Goal: Task Accomplishment & Management: Use online tool/utility

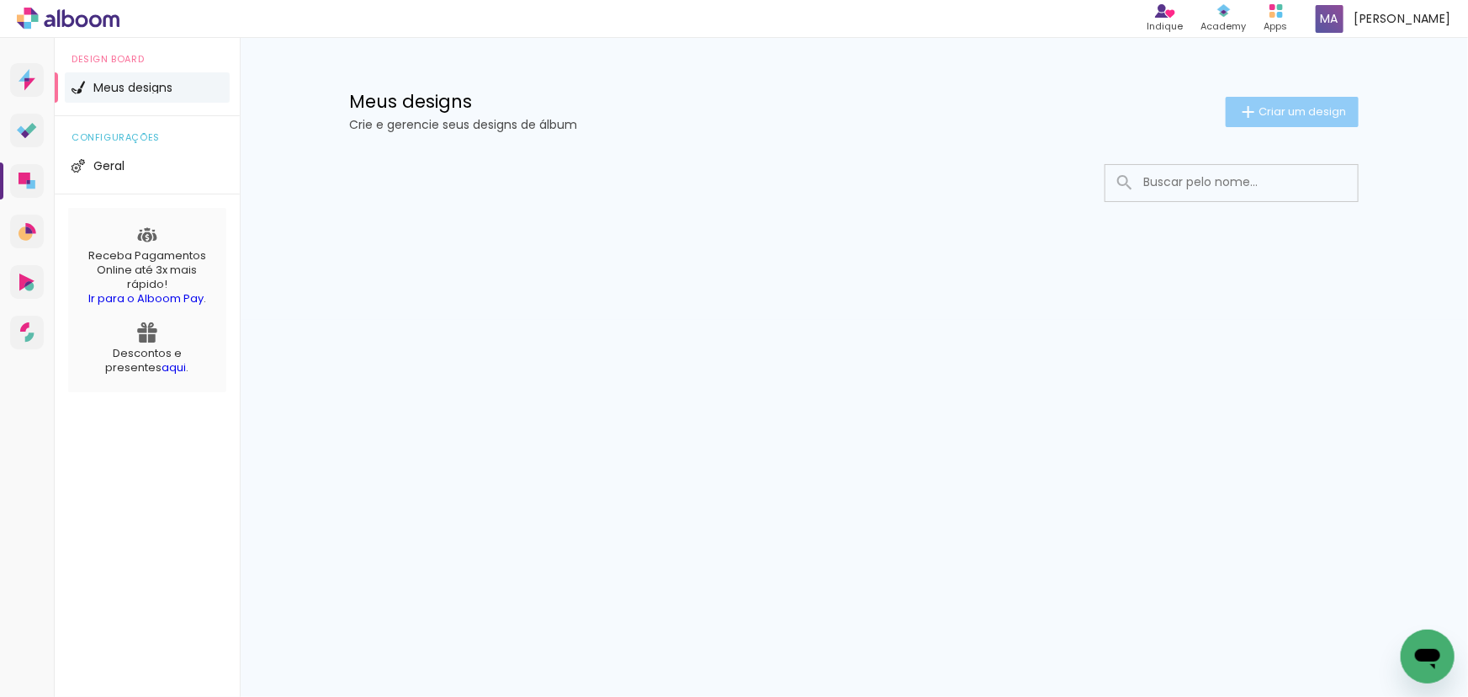
click at [1273, 114] on span "Criar um design" at bounding box center [1302, 111] width 87 height 11
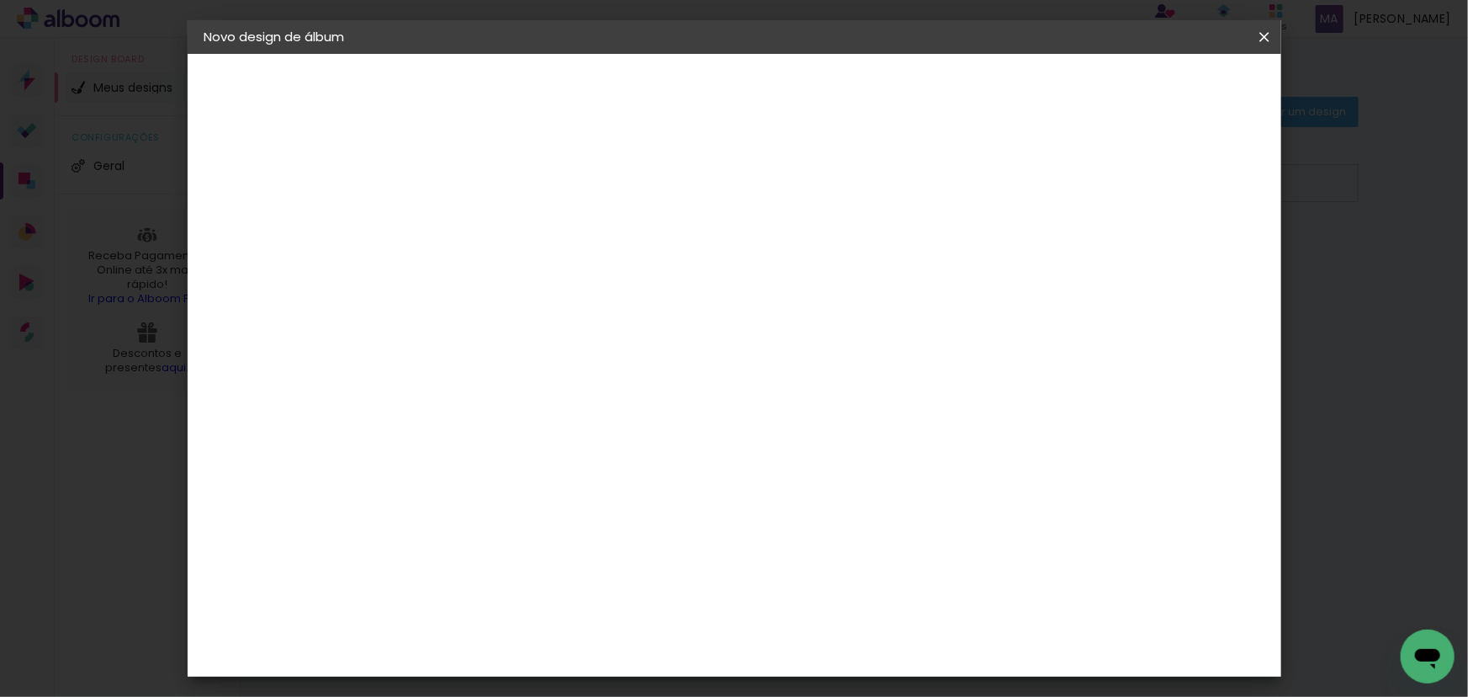
click at [480, 226] on input at bounding box center [480, 226] width 0 height 26
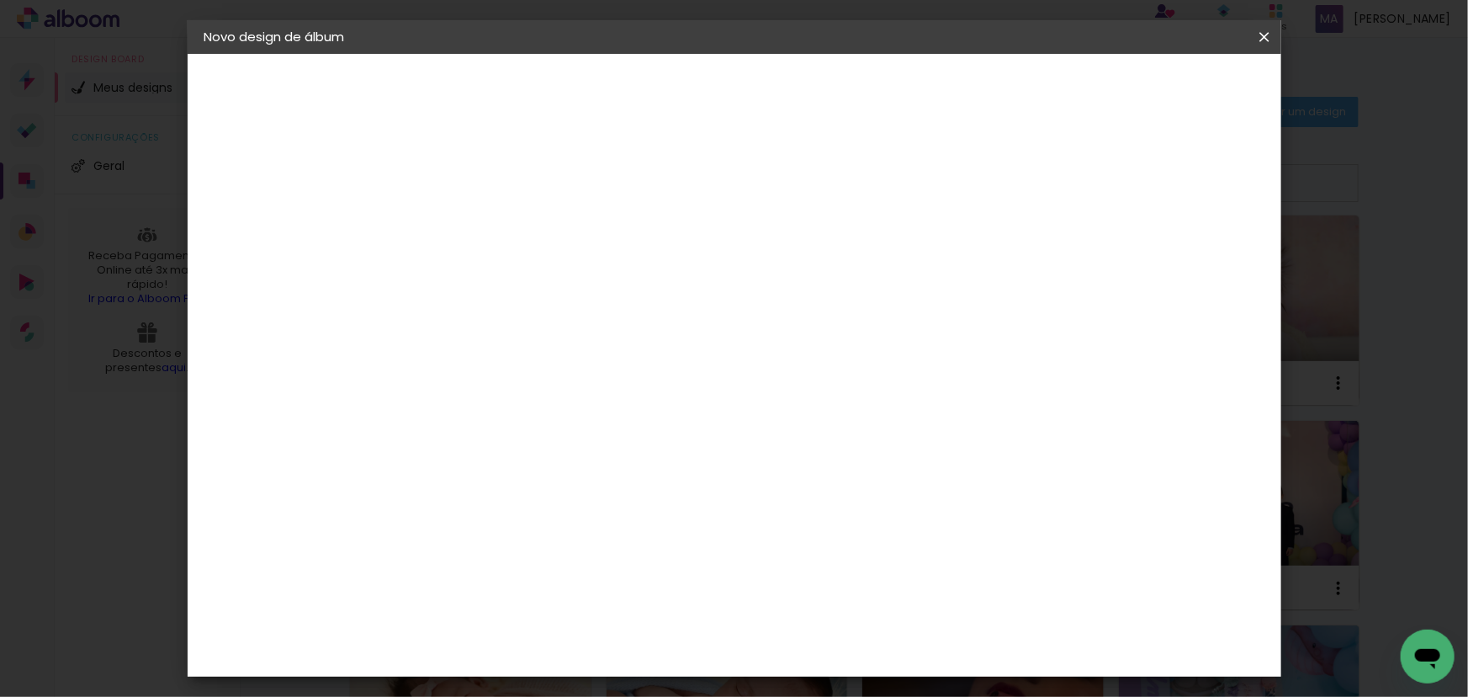
type input "40x20_Valentina!"
type paper-input "40x20_Valentina!"
click at [0, 0] on slot "Avançar" at bounding box center [0, 0] width 0 height 0
click at [794, 255] on paper-item "Tamanho Livre" at bounding box center [714, 255] width 162 height 37
click at [794, 246] on paper-item "Tamanho Livre" at bounding box center [714, 255] width 162 height 37
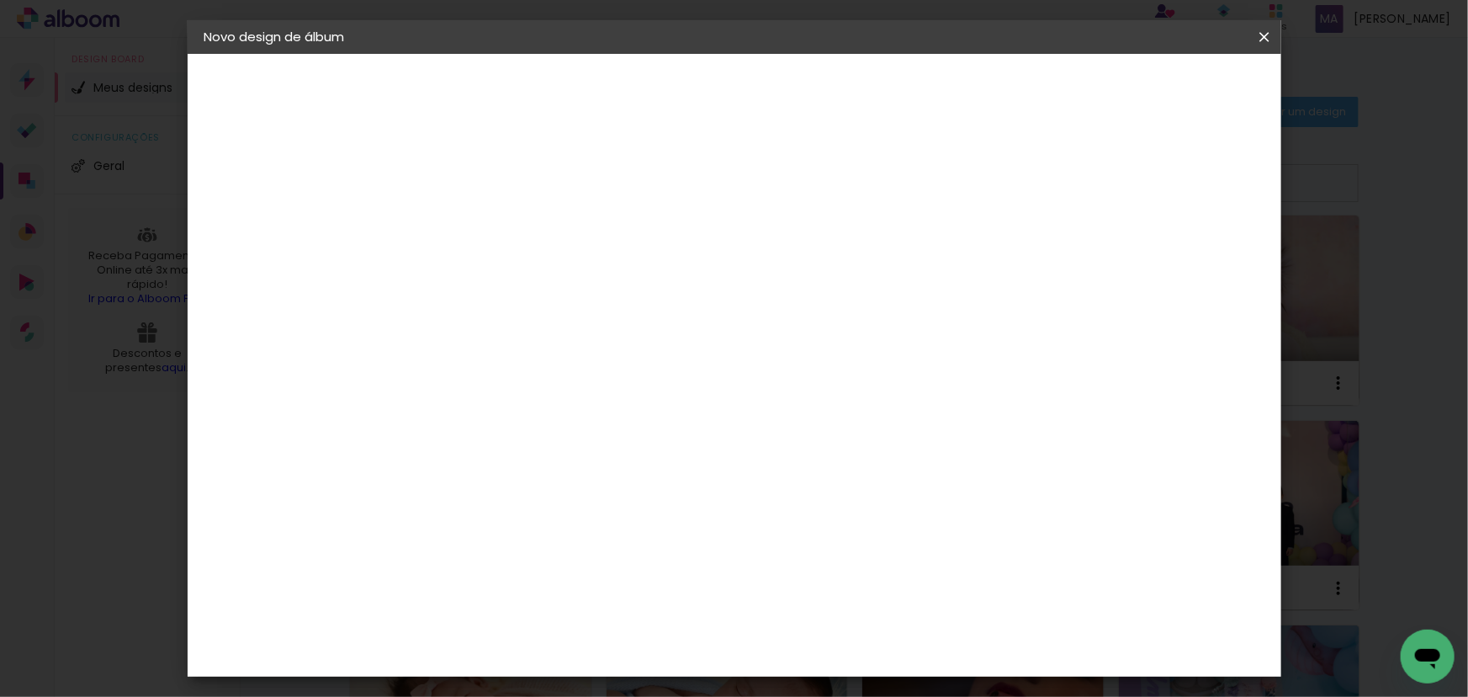
click at [0, 0] on slot "Avançar" at bounding box center [0, 0] width 0 height 0
drag, startPoint x: 433, startPoint y: 477, endPoint x: 419, endPoint y: 477, distance: 14.3
click at [420, 477] on input "30" at bounding box center [427, 477] width 44 height 25
type input "20"
type paper-input "20"
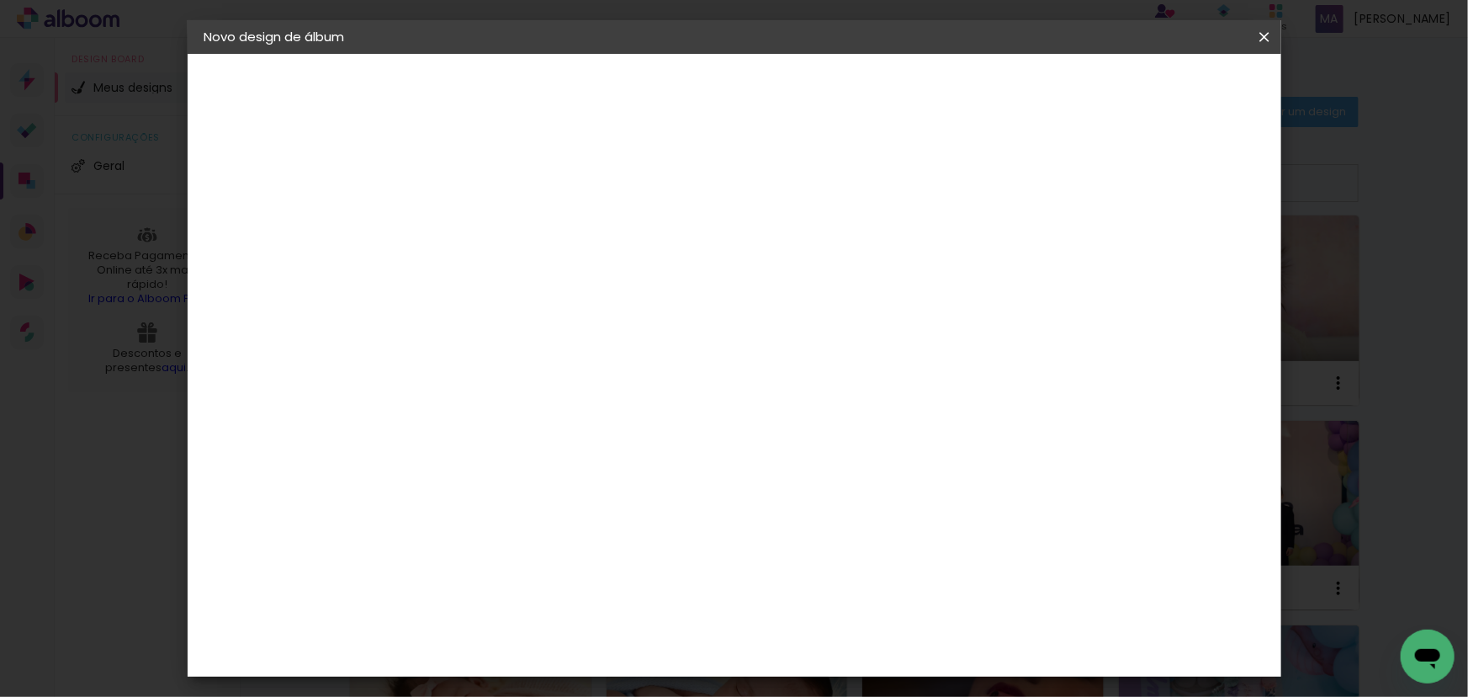
click at [837, 589] on input "60" at bounding box center [828, 592] width 44 height 25
type input "40"
type paper-input "40"
click at [1077, 193] on div at bounding box center [1069, 193] width 15 height 15
type paper-checkbox "on"
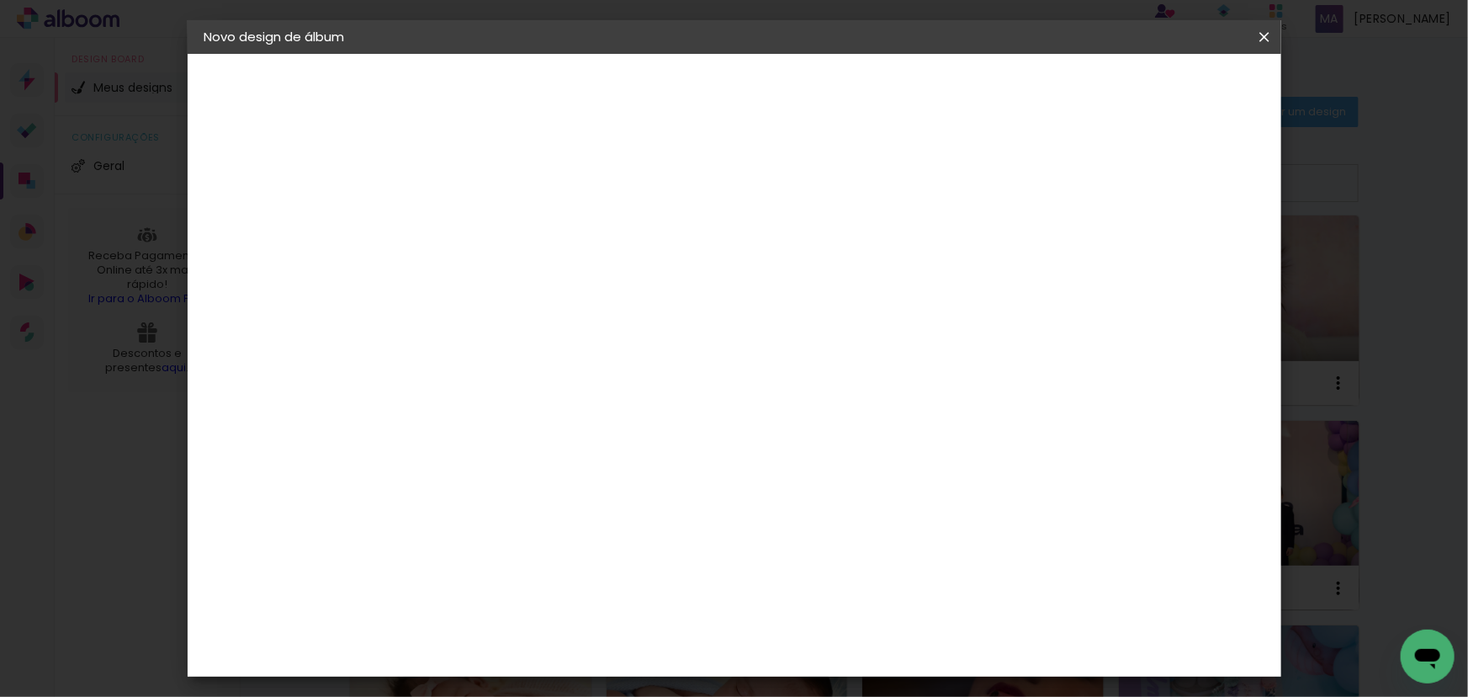
click at [1077, 193] on div at bounding box center [1069, 193] width 15 height 15
type input "4"
type paper-input "4"
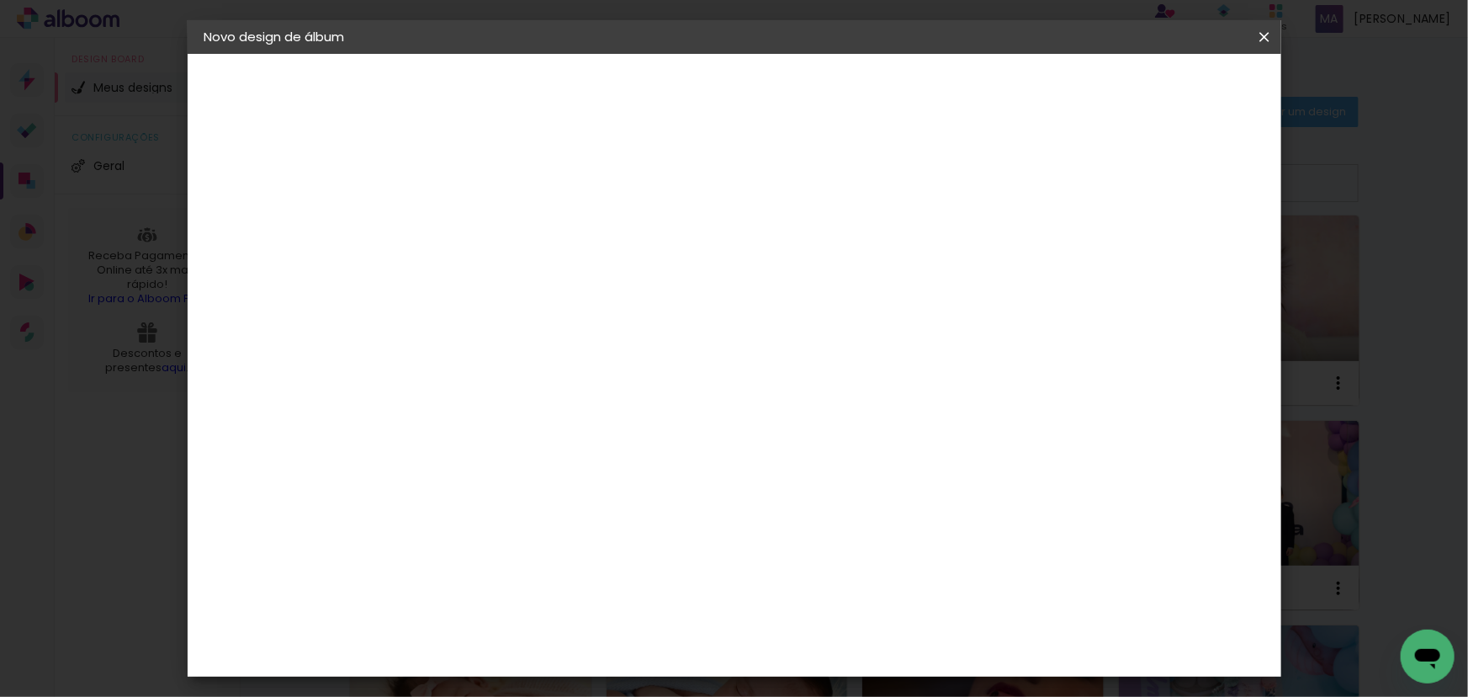
click at [1180, 256] on input "4" at bounding box center [1176, 253] width 30 height 25
type input "3"
type paper-input "3"
click at [1182, 256] on input "3" at bounding box center [1176, 253] width 30 height 25
type input "2"
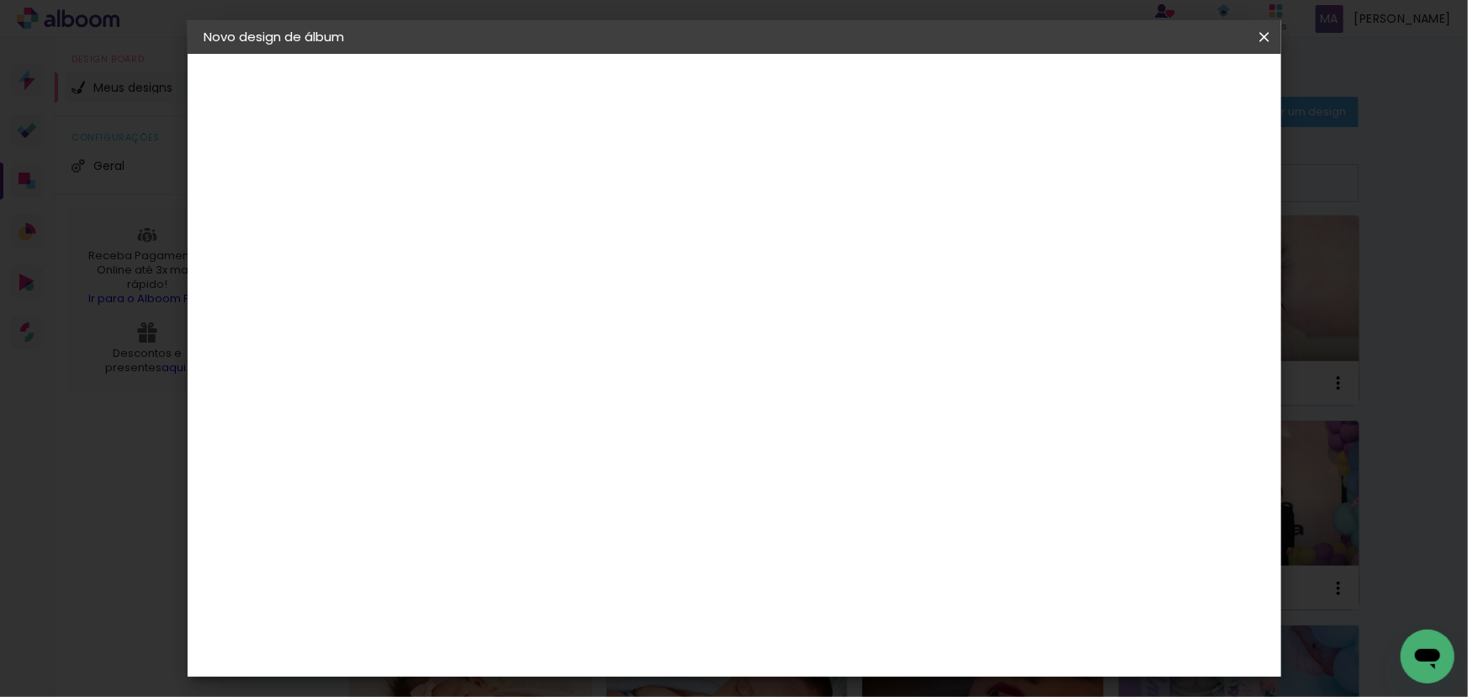
type paper-input "2"
click at [1182, 256] on input "2" at bounding box center [1179, 253] width 30 height 25
type input "1"
type paper-input "1"
click at [1187, 258] on input "1" at bounding box center [1183, 253] width 30 height 25
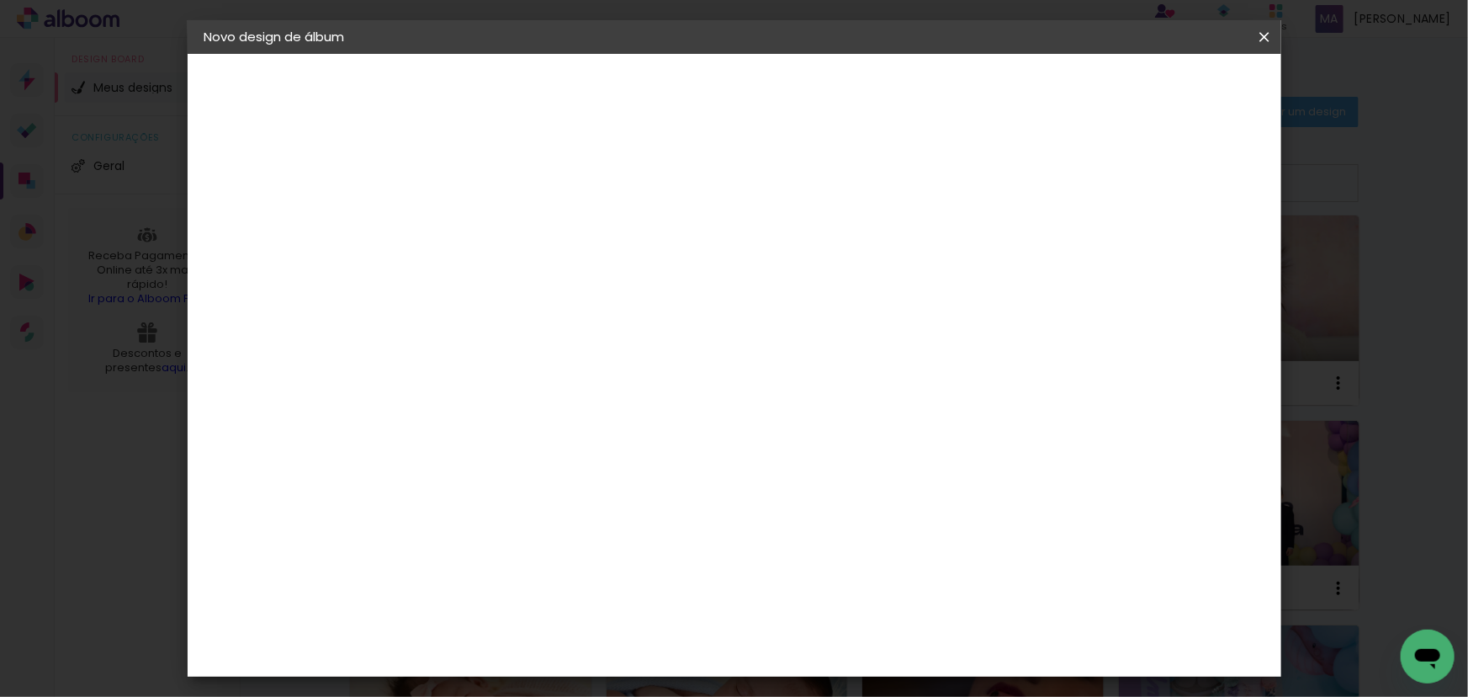
type input "0"
click at [1193, 260] on input "0" at bounding box center [1186, 253] width 30 height 25
click at [1160, 92] on span "Iniciar design" at bounding box center [1122, 89] width 77 height 12
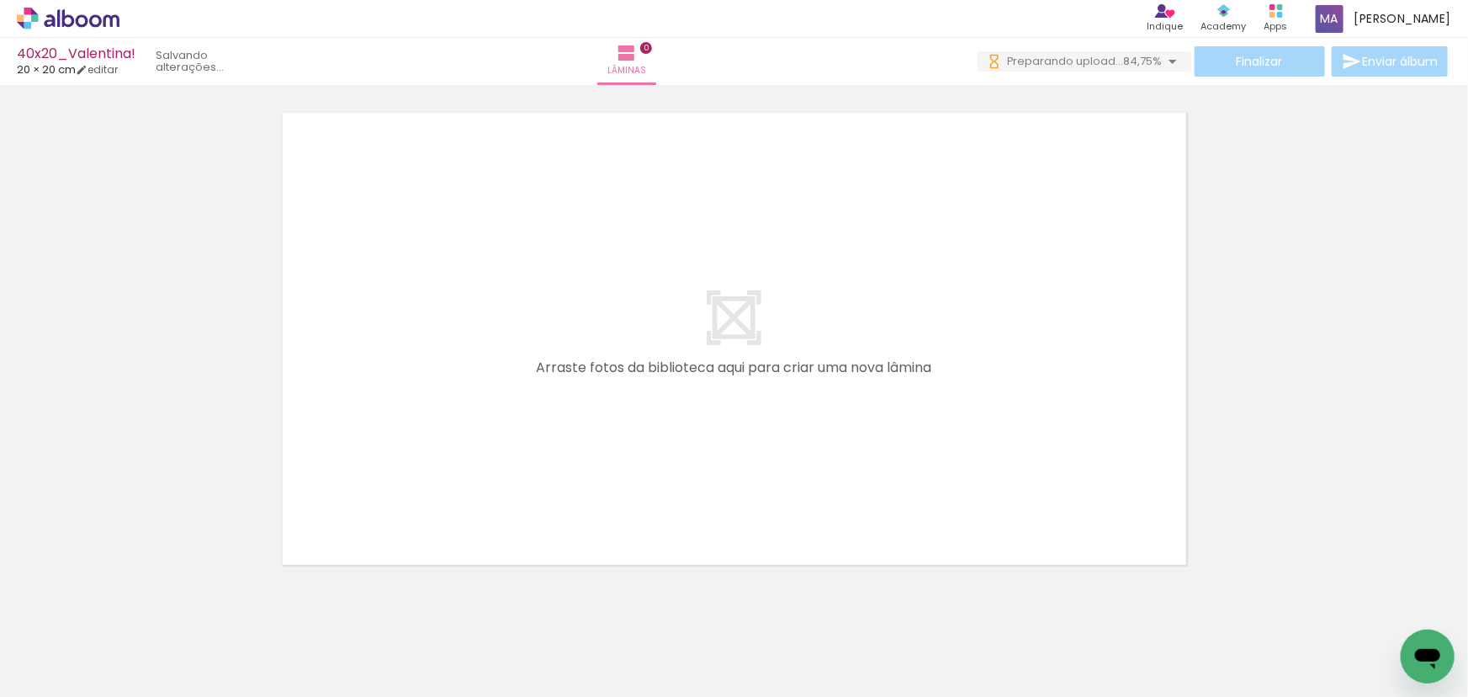
click at [66, 671] on span "Adicionar Fotos" at bounding box center [59, 674] width 50 height 19
click at [0, 0] on input "file" at bounding box center [0, 0] width 0 height 0
click at [50, 12] on icon at bounding box center [68, 19] width 103 height 22
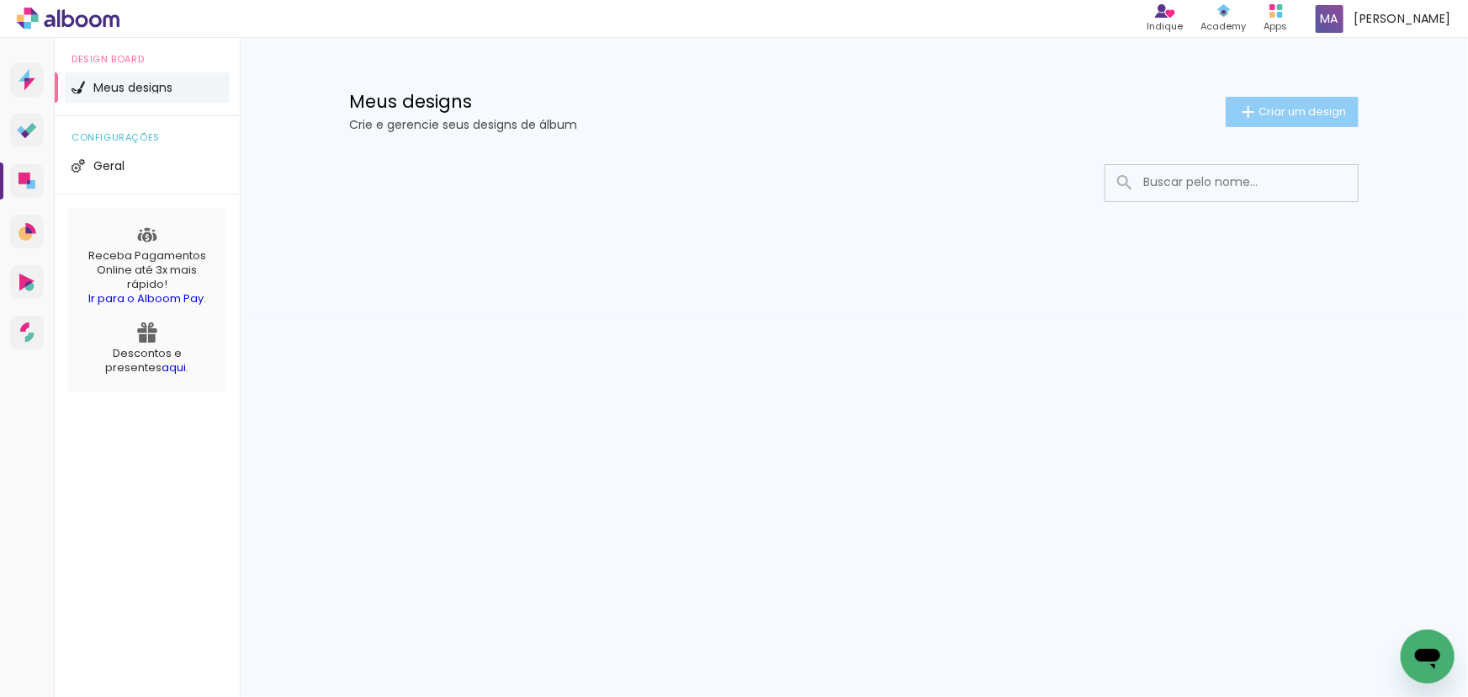
click at [1243, 112] on iron-icon at bounding box center [1248, 112] width 20 height 20
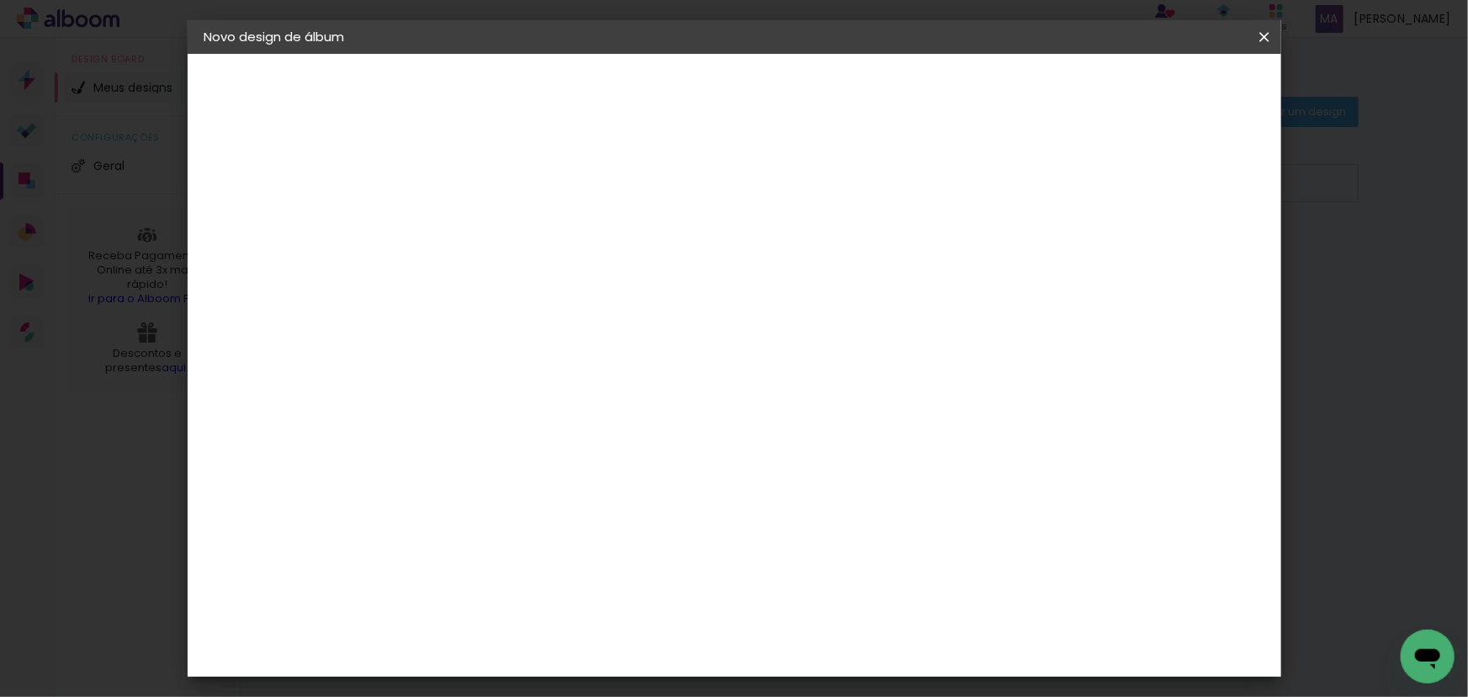
click at [480, 229] on input at bounding box center [480, 226] width 0 height 26
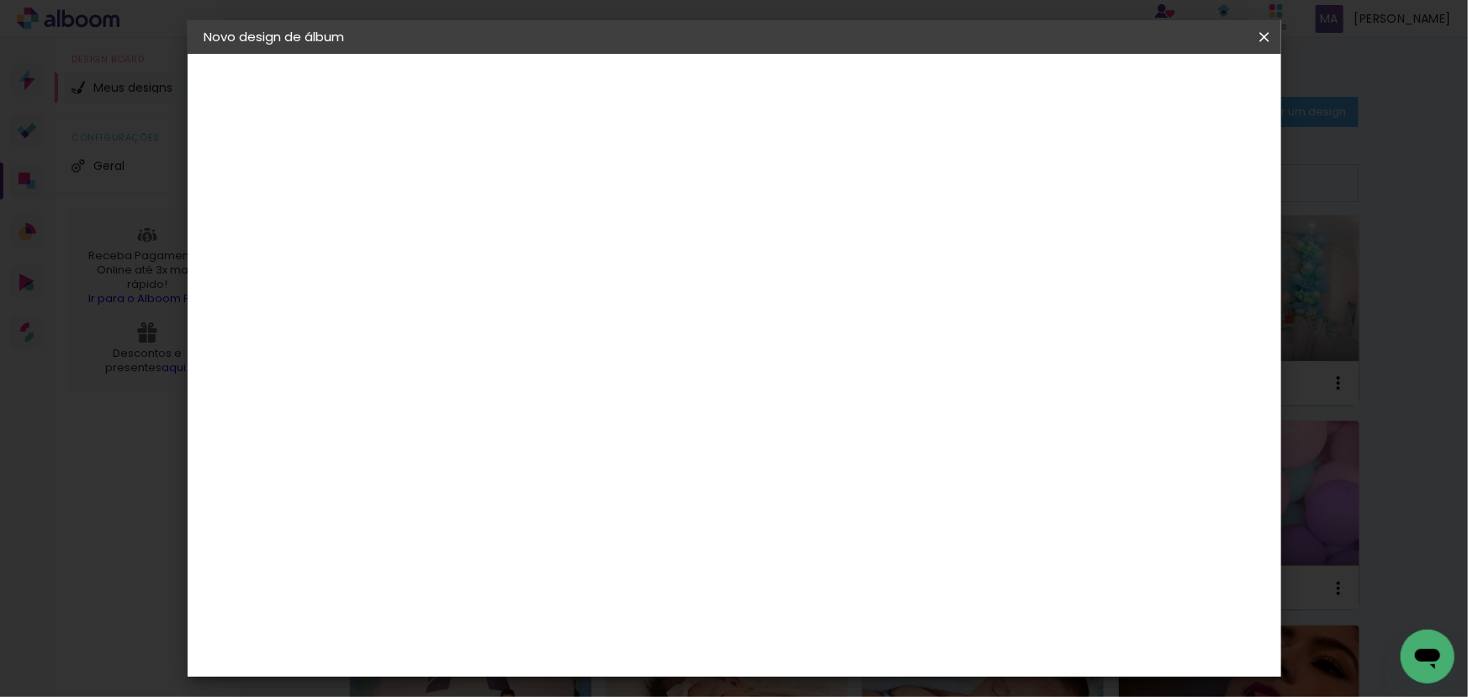
type input "60x20_Hyago!"
type paper-input "60x20_Hyago!"
click at [0, 0] on slot "Avançar" at bounding box center [0, 0] width 0 height 0
click at [0, 0] on slot "Tamanho Livre" at bounding box center [0, 0] width 0 height 0
click at [0, 0] on slot "Avançar" at bounding box center [0, 0] width 0 height 0
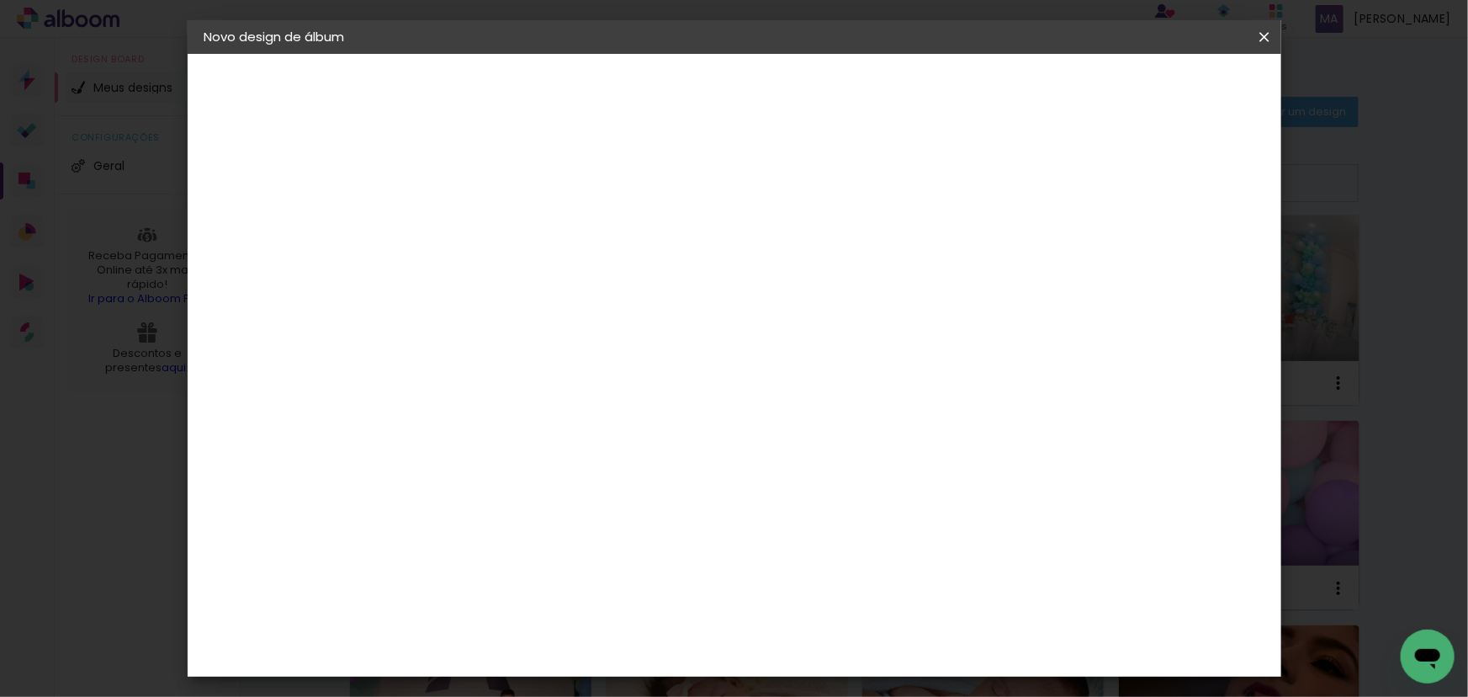
scroll to position [157, 0]
drag, startPoint x: 435, startPoint y: 322, endPoint x: 422, endPoint y: 322, distance: 12.6
click at [422, 322] on input "30" at bounding box center [427, 320] width 44 height 25
type input "20"
type paper-input "20"
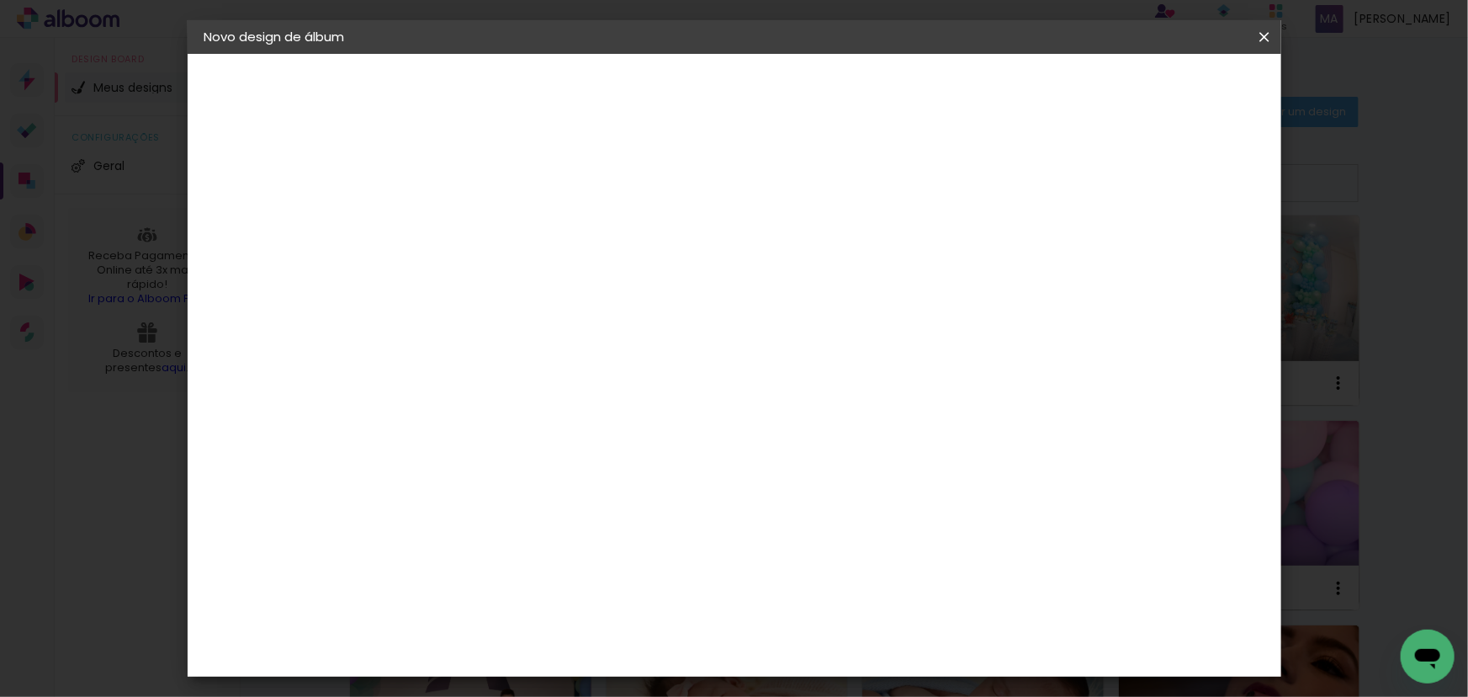
type input "6"
type paper-input "6"
click at [1191, 244] on input "6" at bounding box center [1178, 253] width 30 height 25
type input "5"
type paper-input "5"
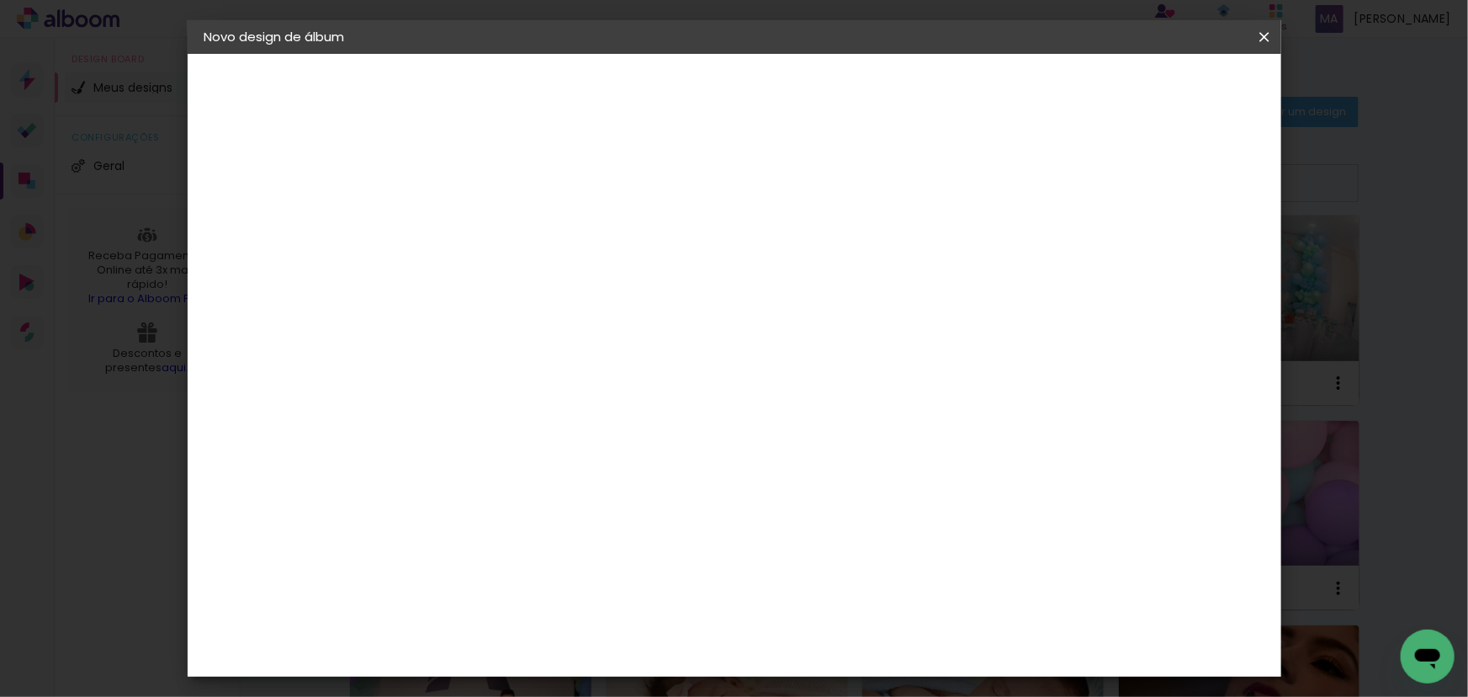
click at [1186, 257] on input "5" at bounding box center [1178, 253] width 30 height 25
type input "4"
type paper-input "4"
click at [1186, 257] on input "4" at bounding box center [1178, 253] width 30 height 25
type input "3"
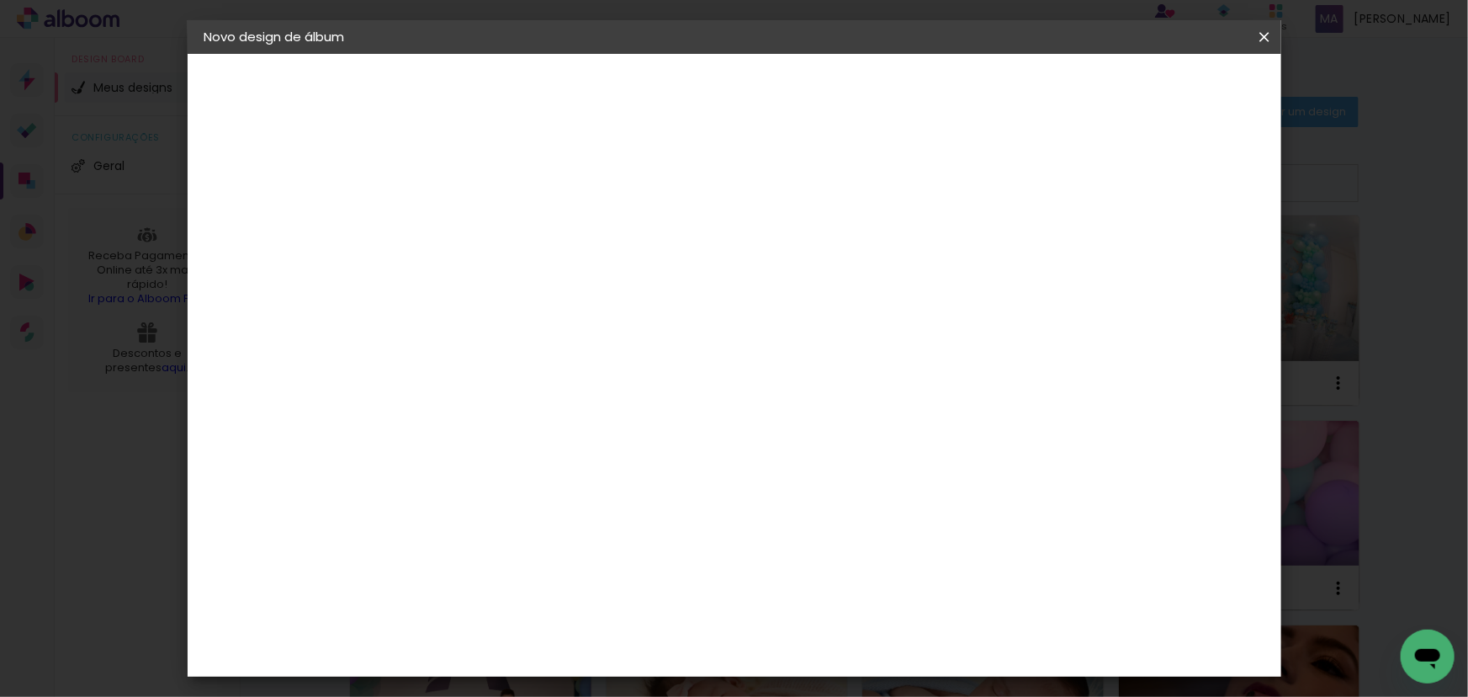
type paper-input "3"
click at [1186, 257] on input "3" at bounding box center [1181, 253] width 30 height 25
type input "2"
type paper-input "2"
click at [1194, 261] on input "2" at bounding box center [1185, 253] width 30 height 25
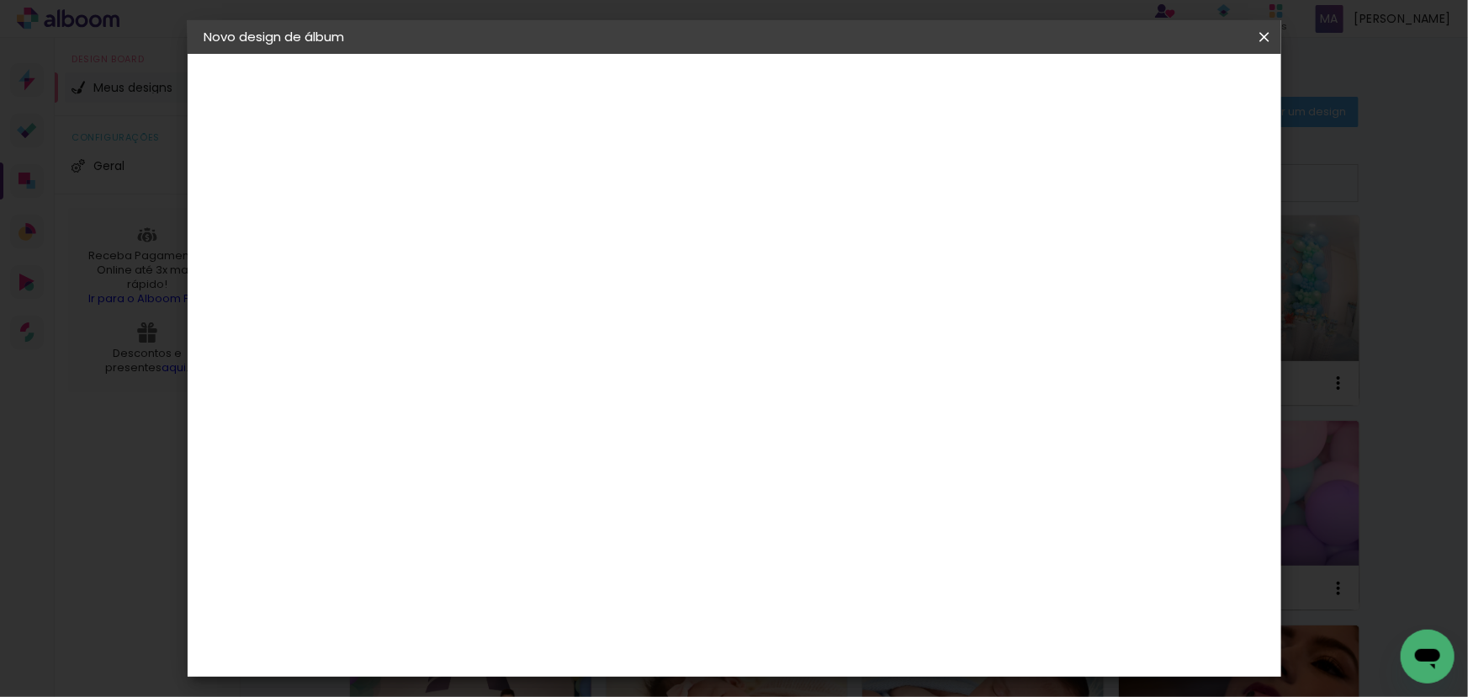
type input "1"
type paper-input "1"
click at [1193, 261] on input "1" at bounding box center [1185, 253] width 30 height 25
type input "0"
click at [1199, 261] on input "0" at bounding box center [1187, 253] width 30 height 25
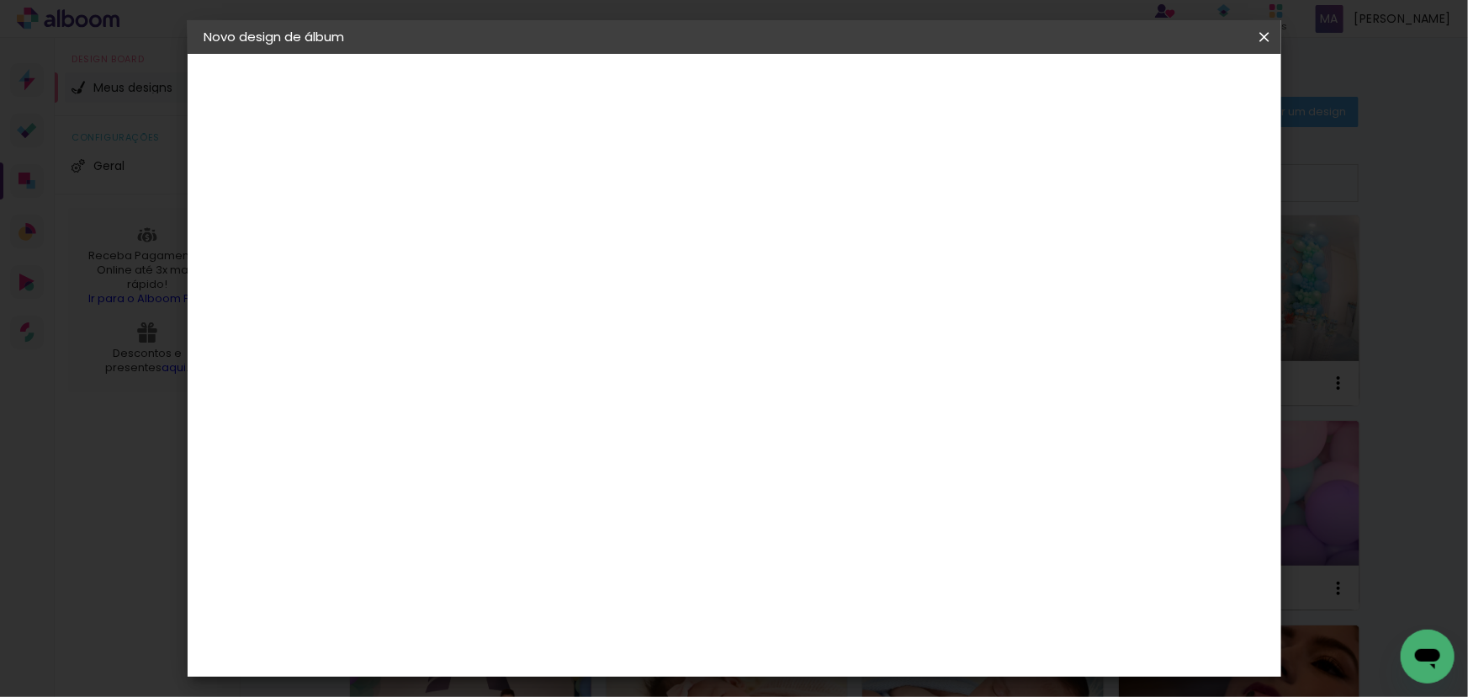
click at [1160, 88] on span "Iniciar design" at bounding box center [1122, 89] width 77 height 12
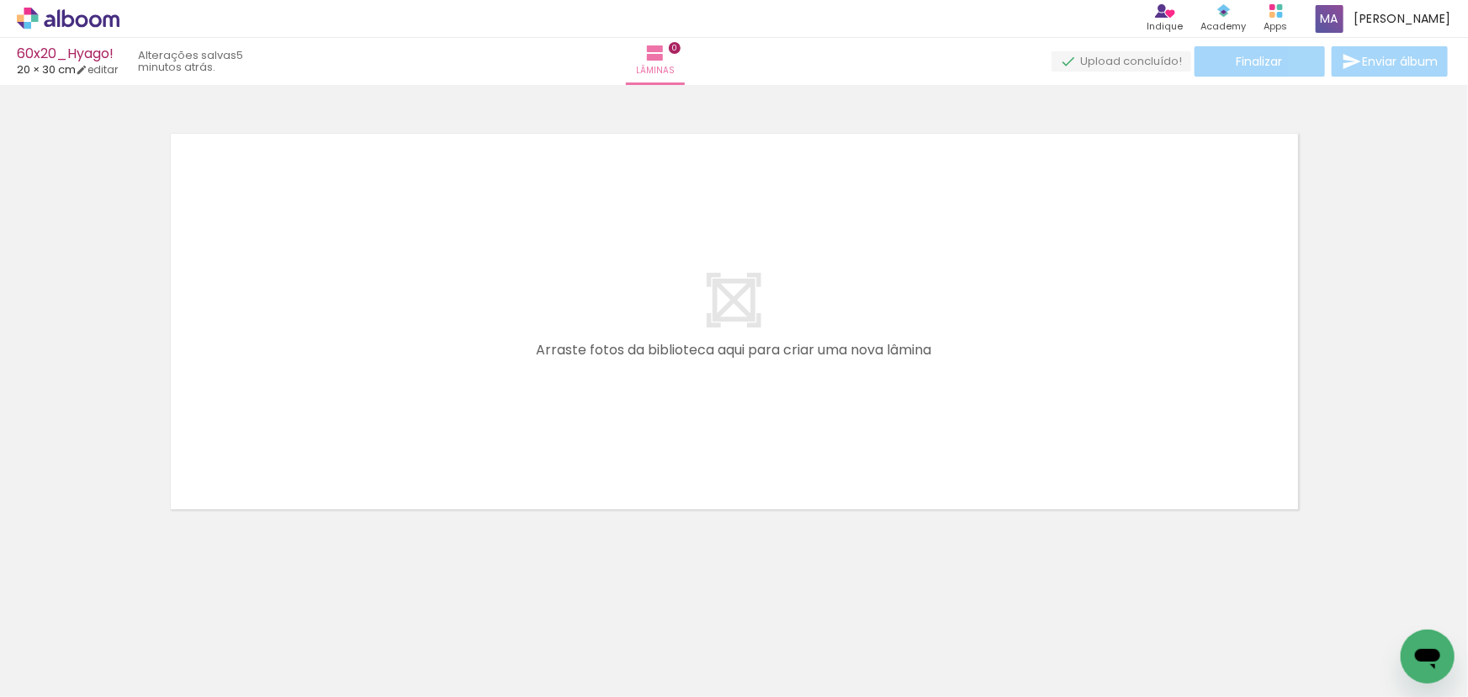
click at [62, 15] on icon at bounding box center [68, 18] width 13 height 18
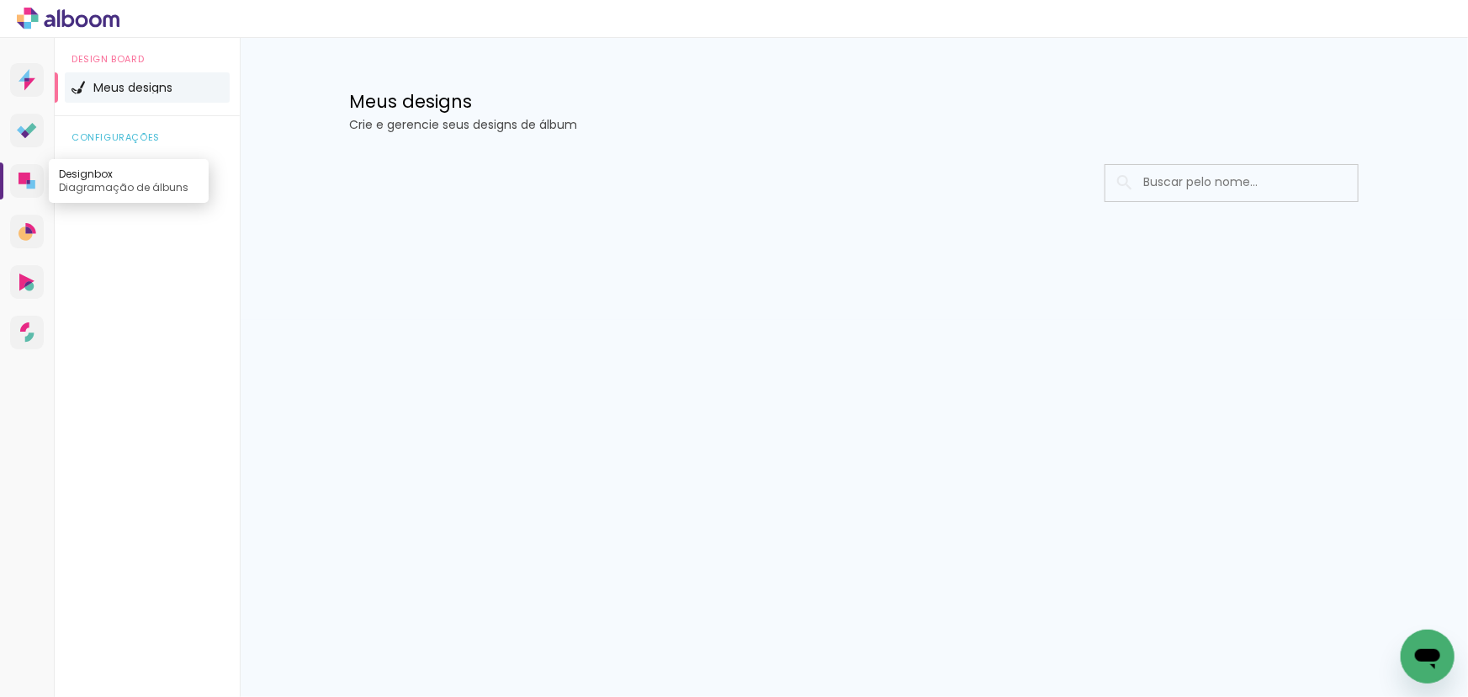
click at [19, 178] on icon at bounding box center [25, 178] width 12 height 12
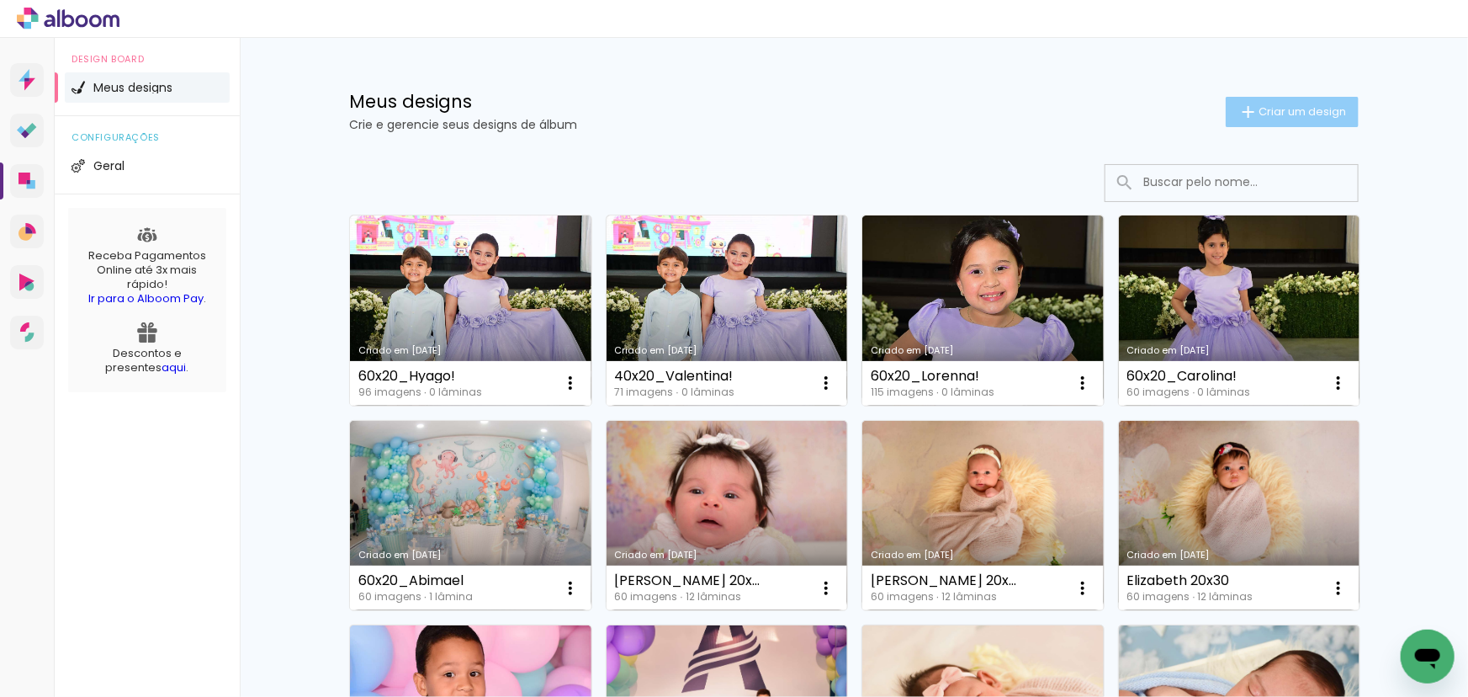
click at [1253, 119] on paper-button "Criar um design" at bounding box center [1292, 112] width 133 height 30
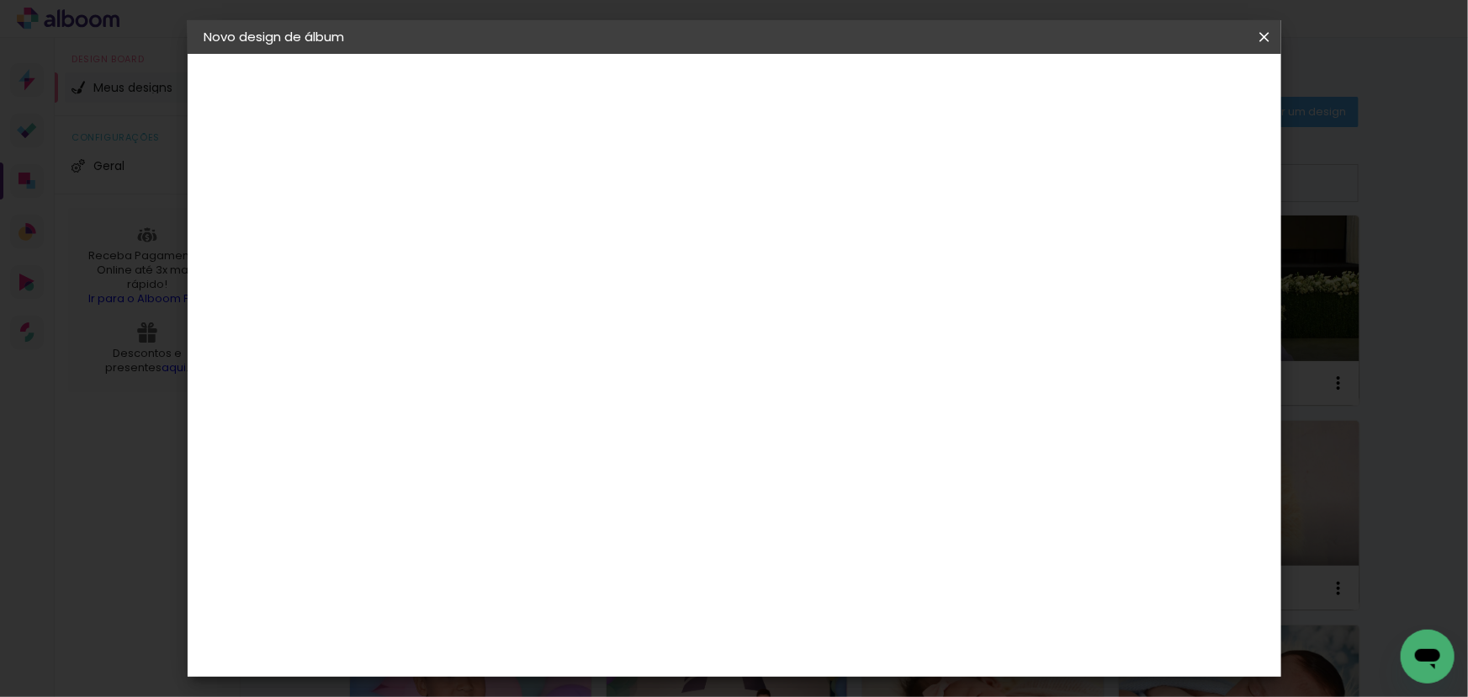
click at [480, 224] on input at bounding box center [480, 226] width 0 height 26
type input "T"
type input "r"
type input "Revista_Eduarda!"
type paper-input "Revista_Eduarda!"
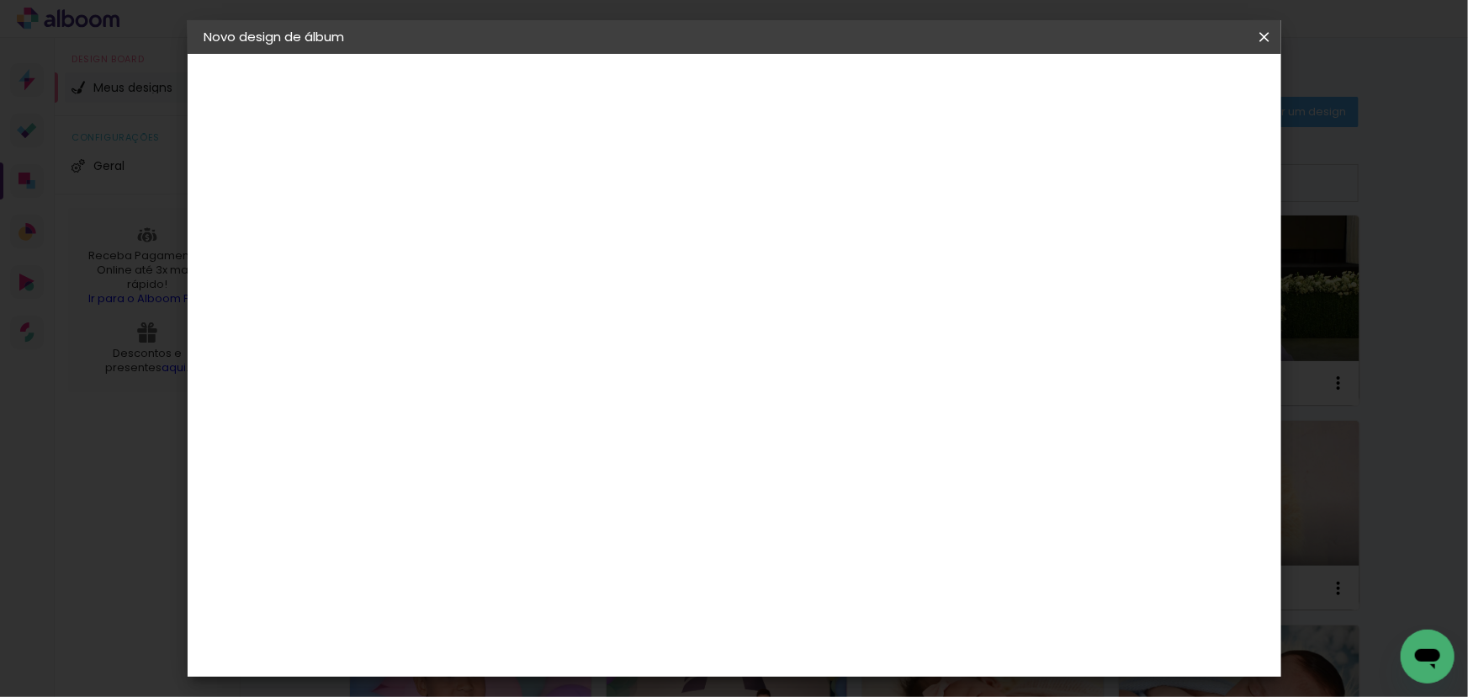
click at [0, 0] on slot "Avançar" at bounding box center [0, 0] width 0 height 0
click at [794, 252] on paper-item "Tamanho Livre" at bounding box center [714, 255] width 162 height 37
click at [0, 0] on slot "Avançar" at bounding box center [0, 0] width 0 height 0
drag, startPoint x: 437, startPoint y: 475, endPoint x: 427, endPoint y: 476, distance: 10.1
click at [427, 476] on input "30" at bounding box center [427, 477] width 44 height 25
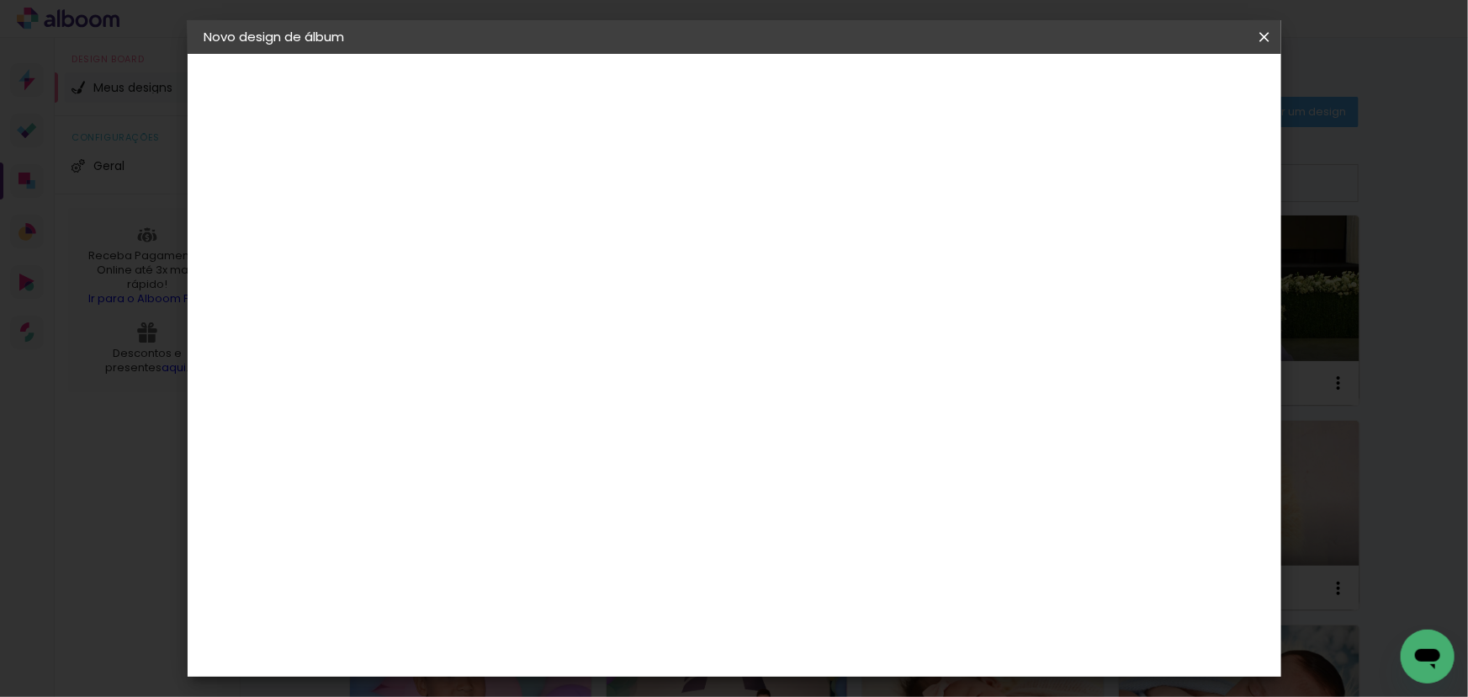
type input "30"
drag, startPoint x: 845, startPoint y: 546, endPoint x: 816, endPoint y: 538, distance: 30.4
click at [817, 545] on input "60" at bounding box center [828, 545] width 44 height 25
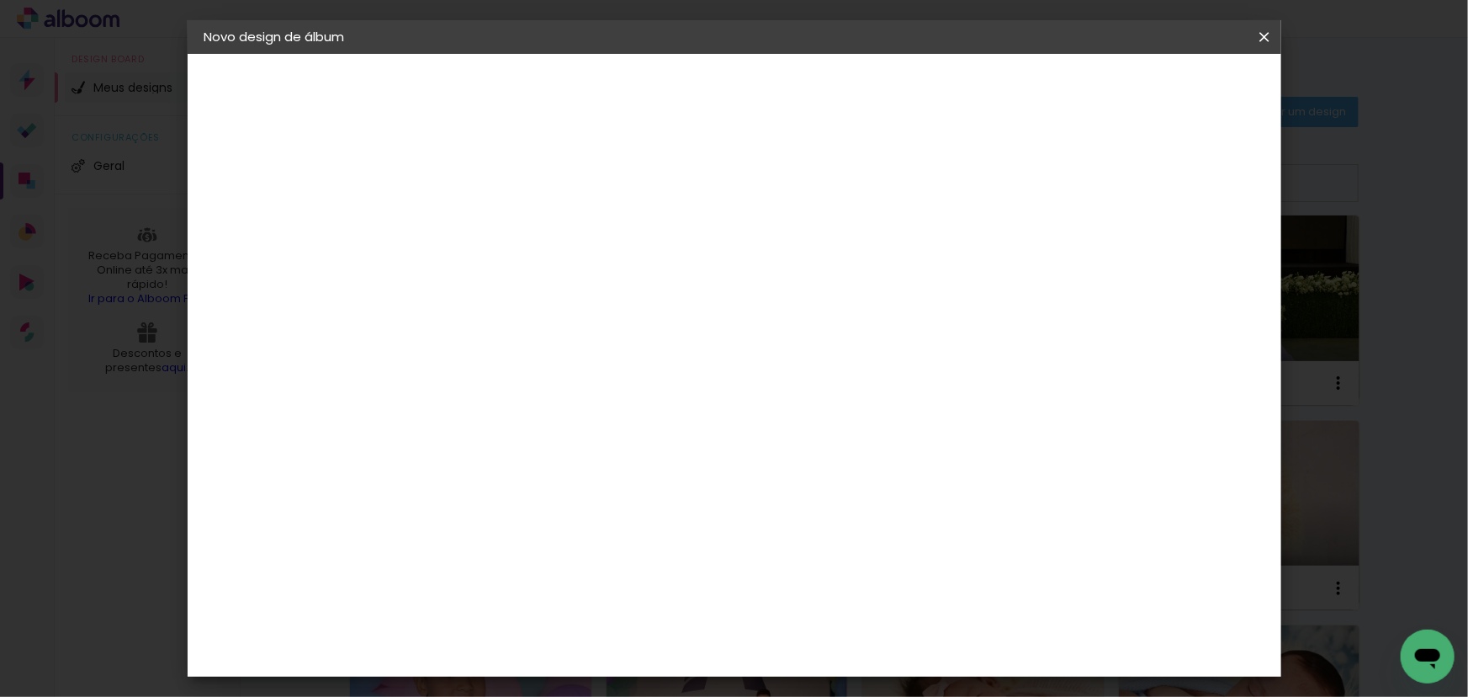
type input "45"
type paper-input "45"
type input "4"
type paper-input "4"
click at [1182, 267] on input "4" at bounding box center [1178, 253] width 30 height 25
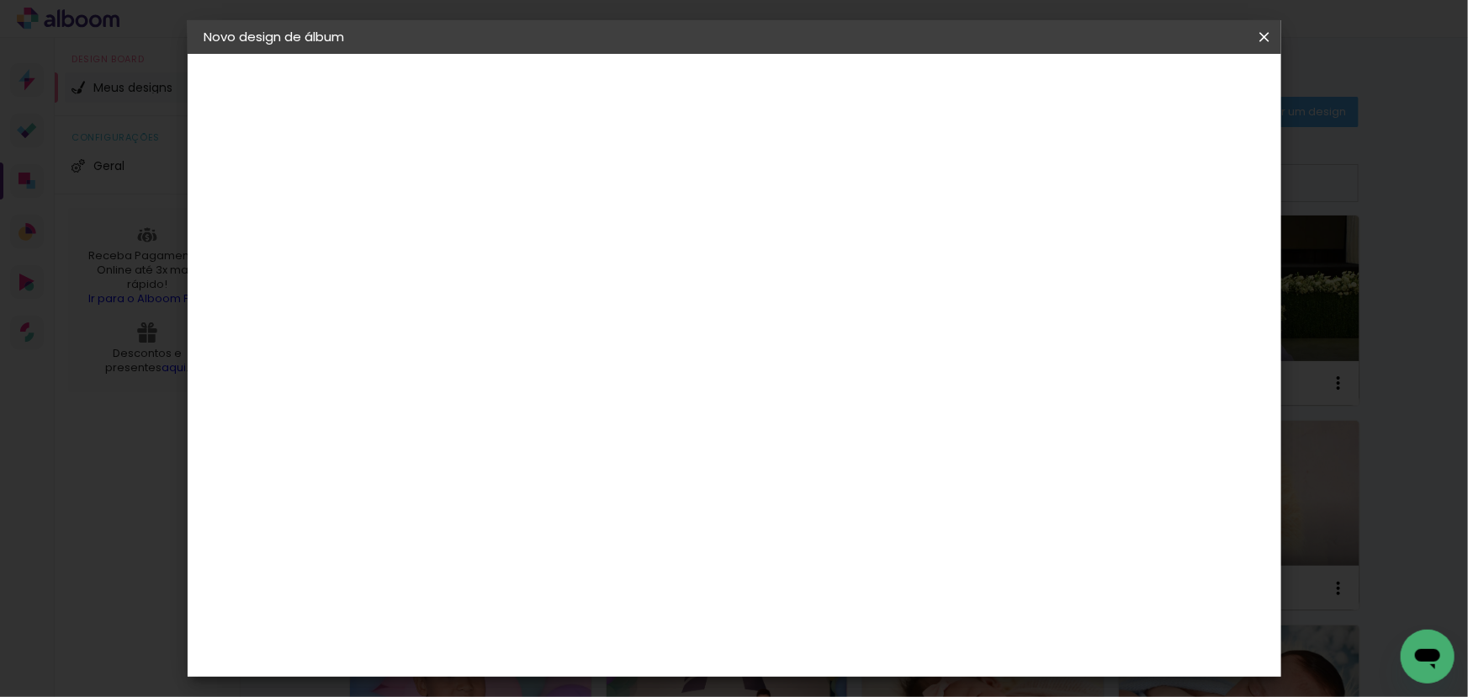
type input "3"
type paper-input "3"
click at [1184, 257] on input "3" at bounding box center [1181, 253] width 30 height 25
type input "2"
type paper-input "2"
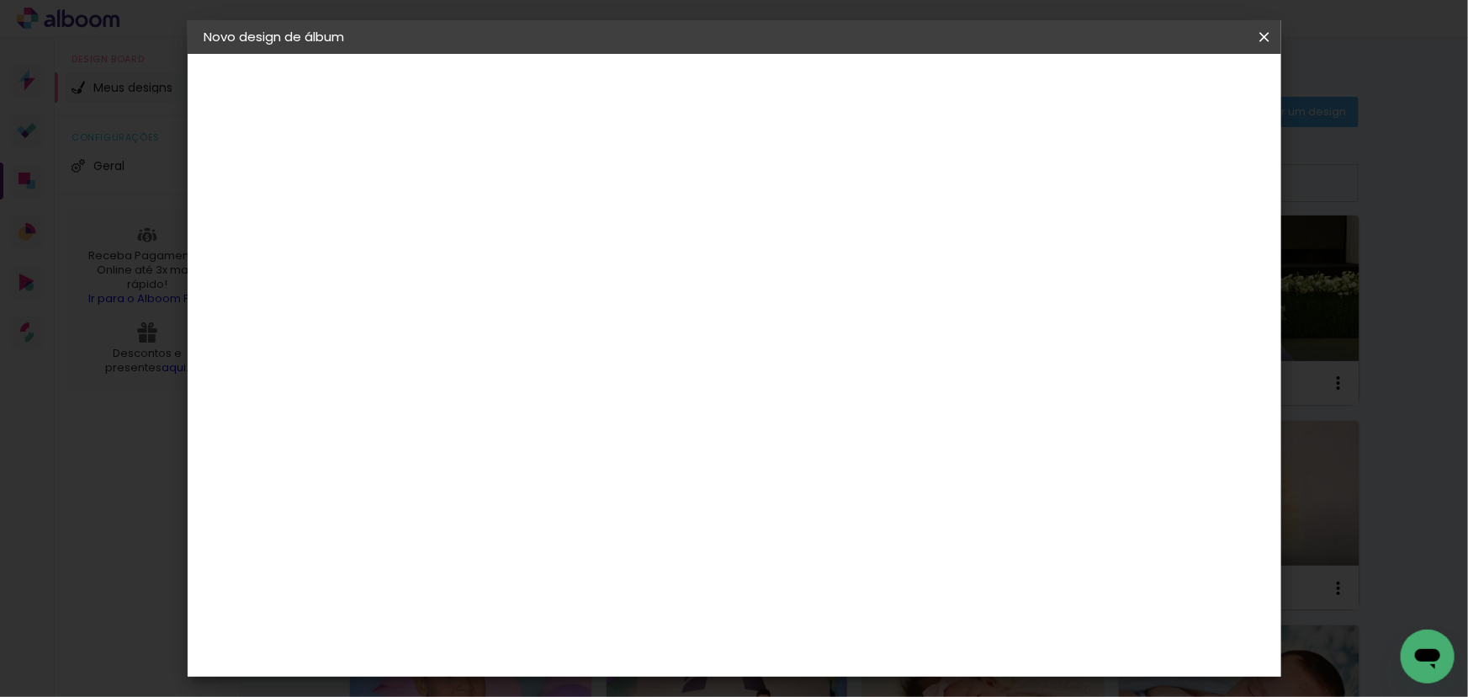
click at [1187, 255] on input "2" at bounding box center [1184, 253] width 30 height 25
type input "1"
type paper-input "1"
click at [1187, 255] on input "1" at bounding box center [1184, 253] width 30 height 25
type input "0"
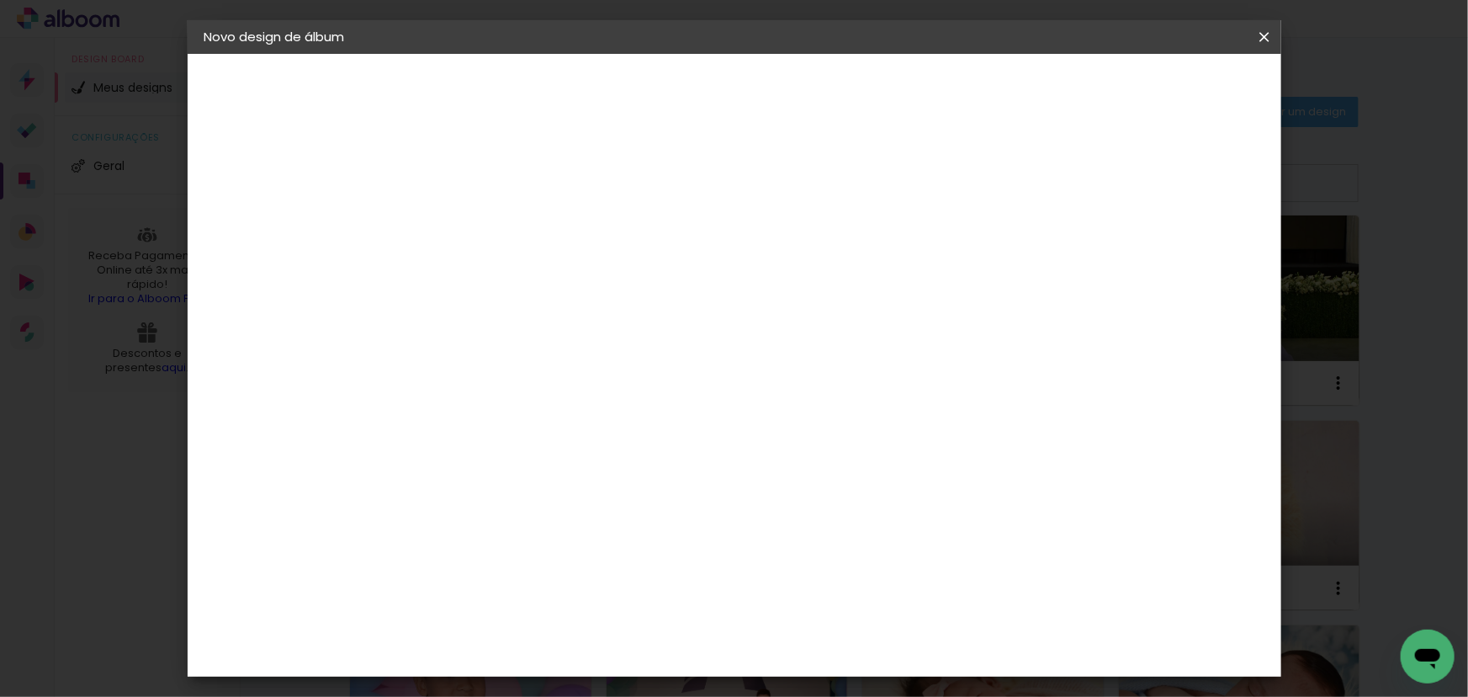
click at [1191, 256] on input "0" at bounding box center [1189, 253] width 30 height 25
click at [1160, 93] on span "Iniciar design" at bounding box center [1122, 89] width 77 height 12
